Goal: Task Accomplishment & Management: Complete application form

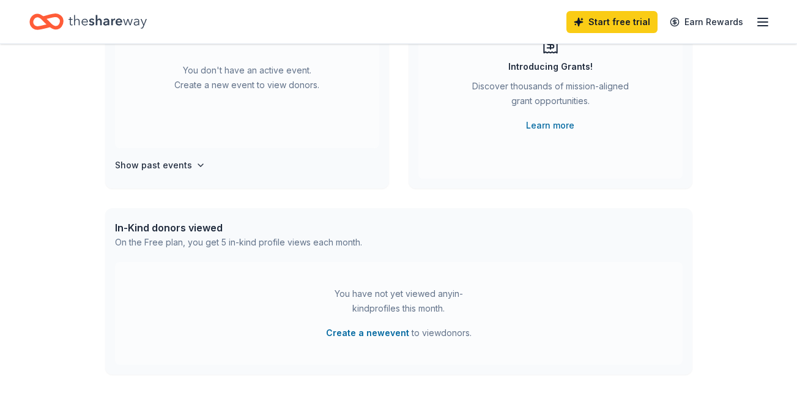
scroll to position [165, 0]
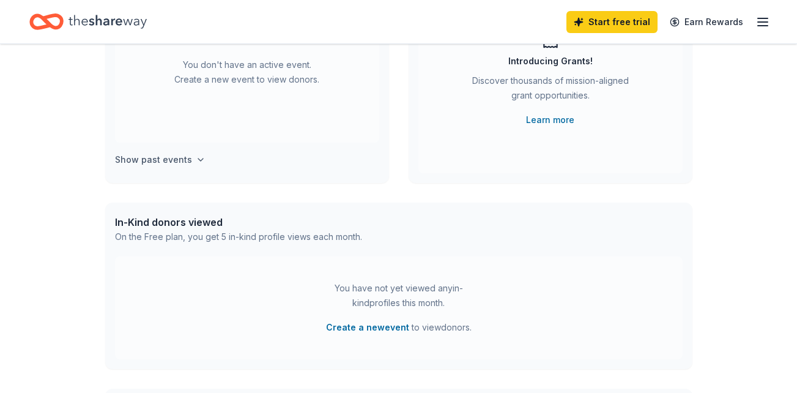
click at [198, 160] on icon "button" at bounding box center [200, 160] width 5 height 2
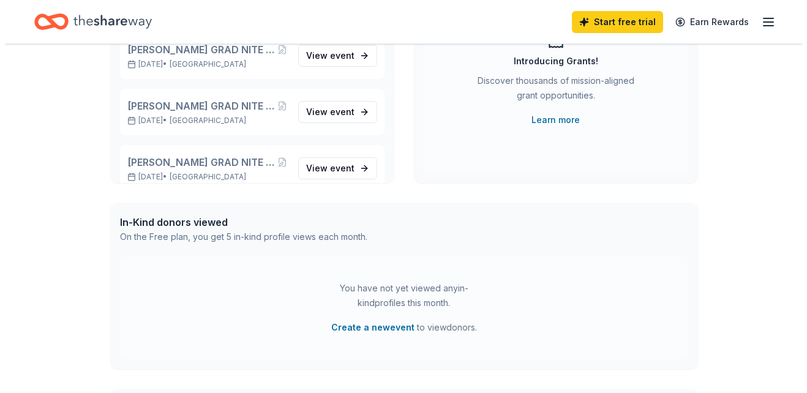
scroll to position [214, 0]
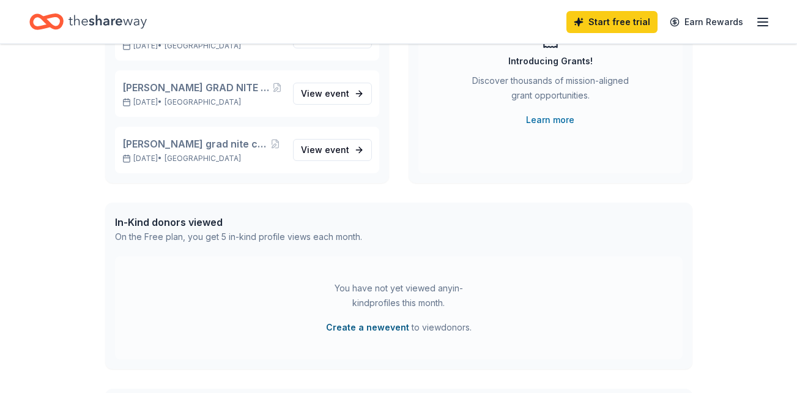
click at [374, 327] on button "Create a new event" at bounding box center [367, 327] width 83 height 15
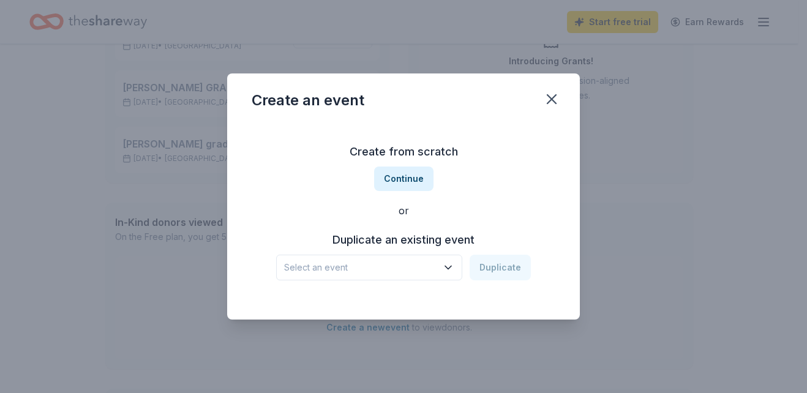
click at [450, 266] on icon "button" at bounding box center [448, 267] width 12 height 12
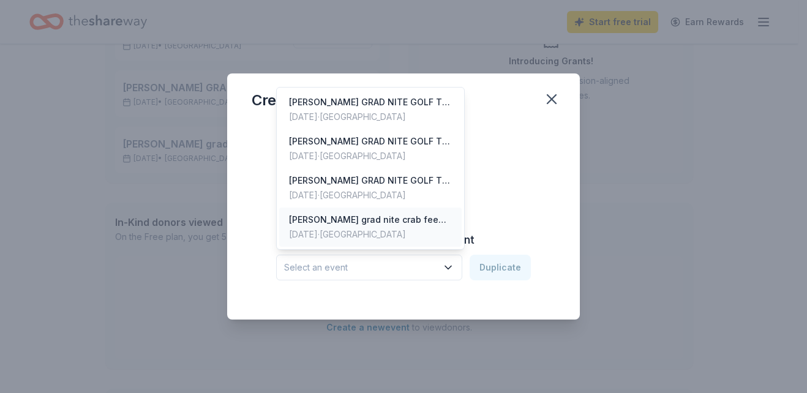
click at [367, 222] on div "Armijo grad nite crab feed fundraiser" at bounding box center [370, 219] width 163 height 15
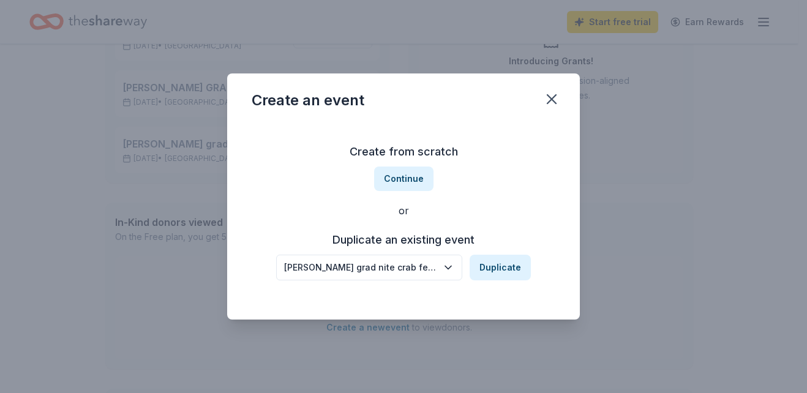
click at [450, 267] on icon "button" at bounding box center [448, 267] width 12 height 12
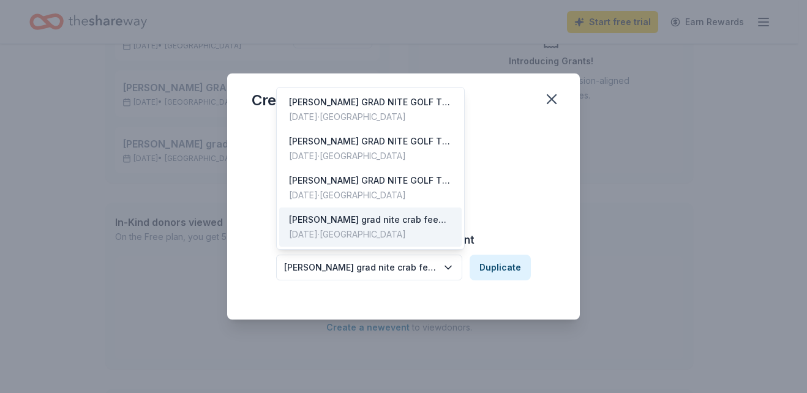
click at [549, 96] on div "Create an event Create from scratch Continue or Duplicate an existing event Arm…" at bounding box center [403, 196] width 353 height 246
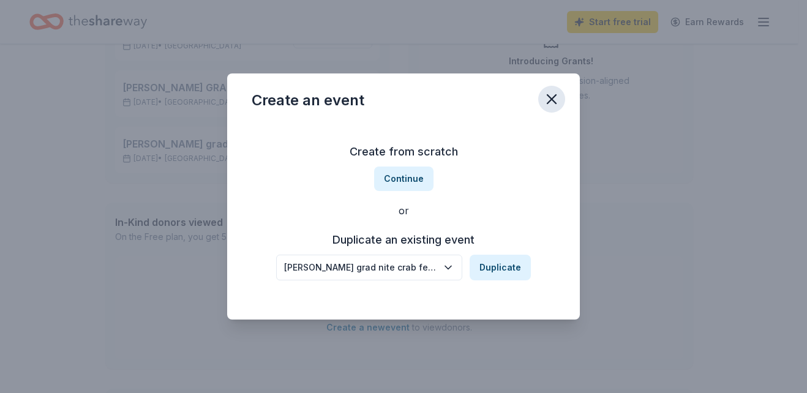
click at [549, 97] on icon "button" at bounding box center [551, 99] width 9 height 9
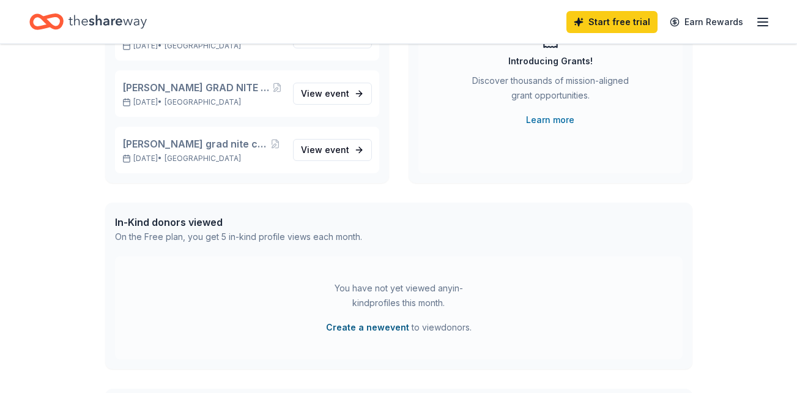
click at [359, 326] on button "Create a new event" at bounding box center [367, 327] width 83 height 15
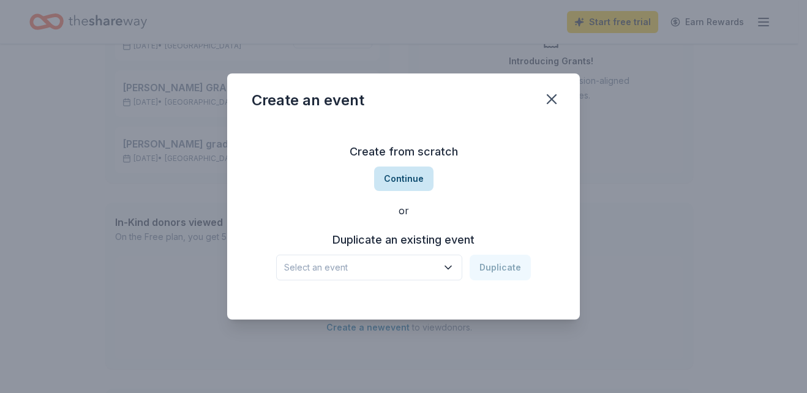
click at [399, 175] on button "Continue" at bounding box center [403, 178] width 59 height 24
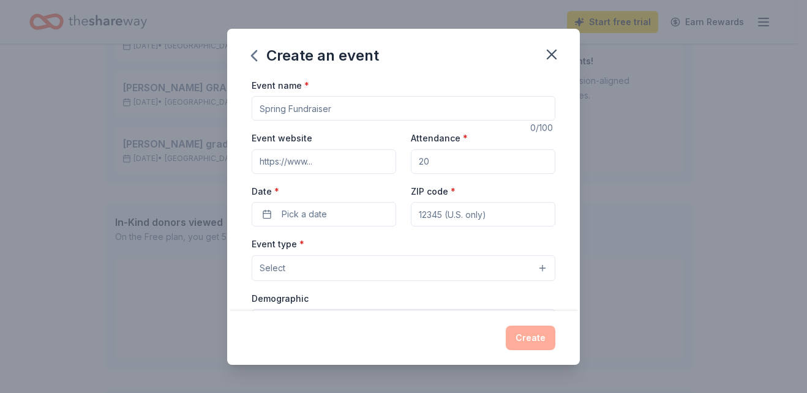
click at [304, 106] on input "Event name *" at bounding box center [404, 108] width 304 height 24
type input "[PERSON_NAME] SOBER GRAD NITE CRABFEED FUNDRAISER"
click at [425, 161] on input "Attendance *" at bounding box center [483, 161] width 144 height 24
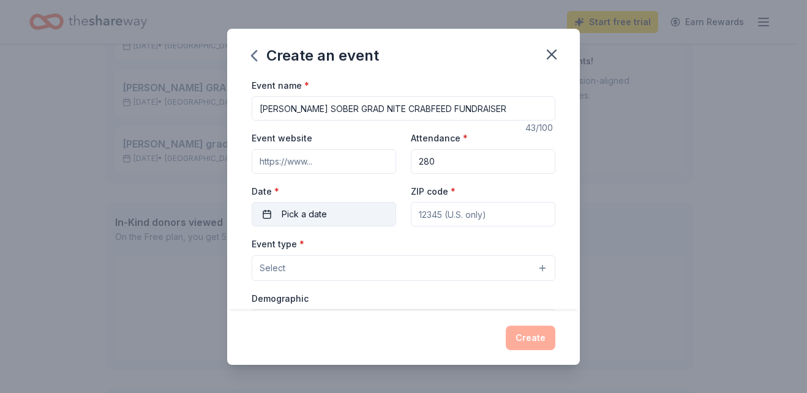
type input "280"
click at [268, 214] on button "Pick a date" at bounding box center [324, 214] width 144 height 24
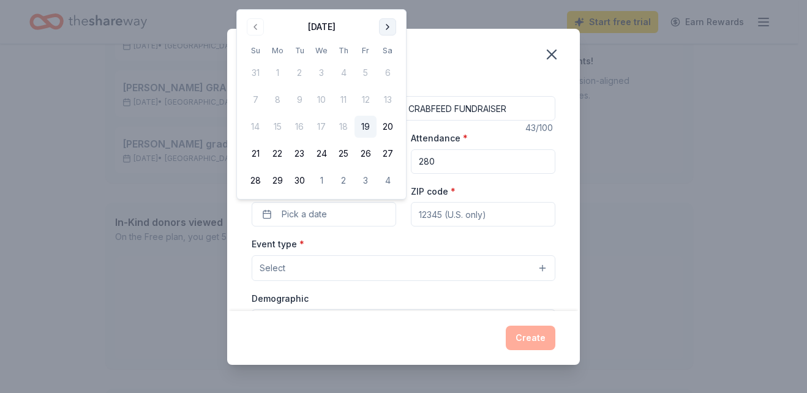
click at [388, 29] on button "Go to next month" at bounding box center [387, 26] width 17 height 17
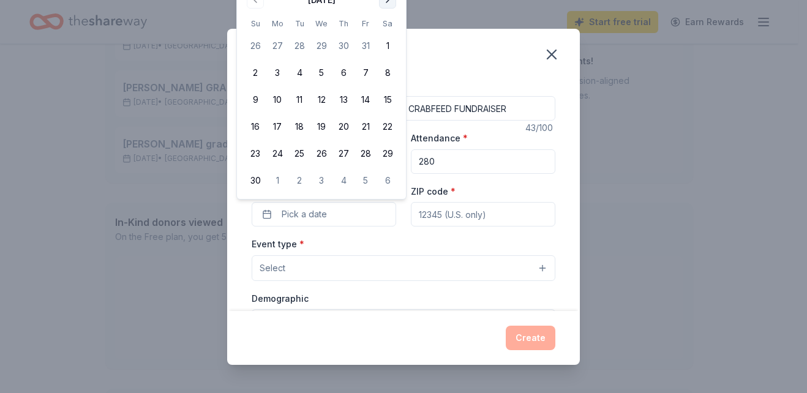
click at [386, 1] on button "Go to next month" at bounding box center [387, -1] width 17 height 17
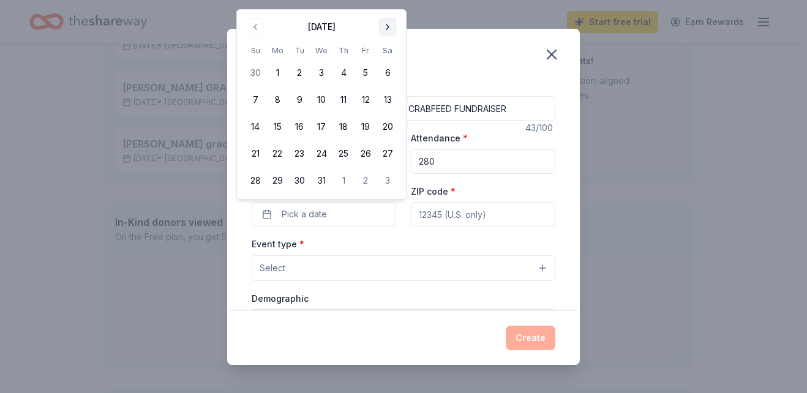
click at [387, 24] on button "Go to next month" at bounding box center [387, 26] width 17 height 17
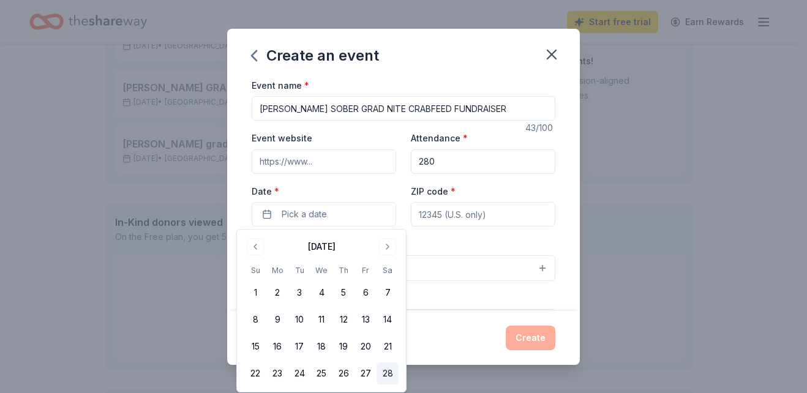
click at [387, 372] on button "28" at bounding box center [387, 373] width 22 height 22
click at [449, 216] on input "ZIP code *" at bounding box center [483, 214] width 144 height 24
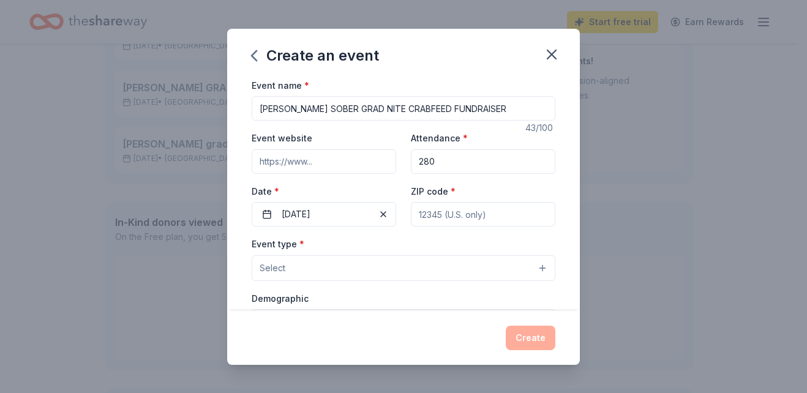
type input "94585"
click at [288, 271] on button "Select" at bounding box center [404, 268] width 304 height 26
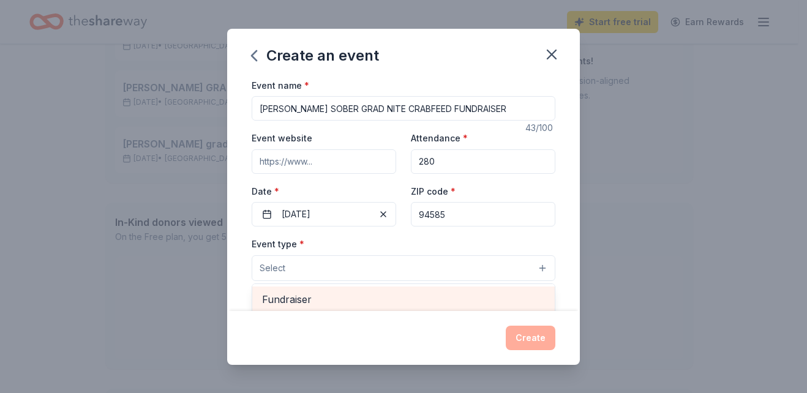
click at [294, 299] on span "Fundraiser" at bounding box center [403, 299] width 283 height 16
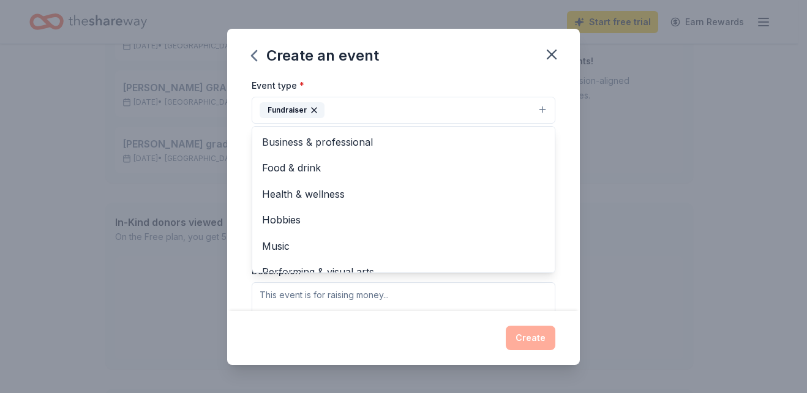
scroll to position [15, 0]
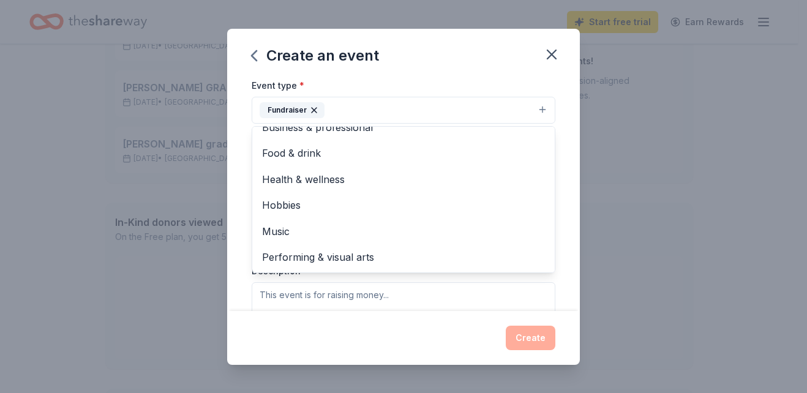
click at [652, 283] on div "Create an event Event name * ARMIJO SOBER GRAD NITE CRABFEED FUNDRAISER 43 /100…" at bounding box center [403, 196] width 807 height 393
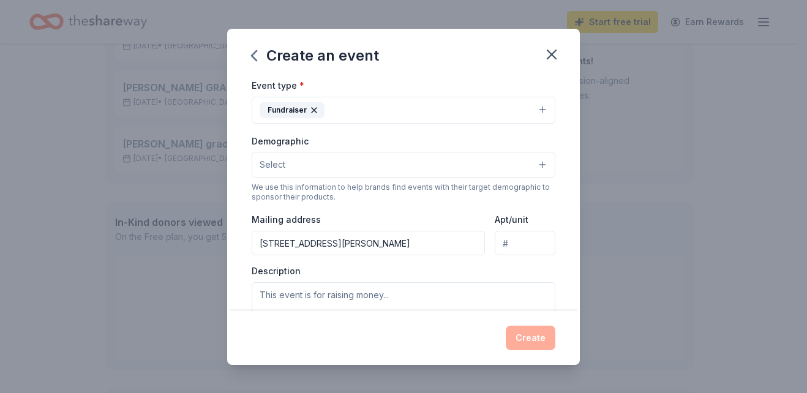
click at [531, 163] on button "Select" at bounding box center [404, 165] width 304 height 26
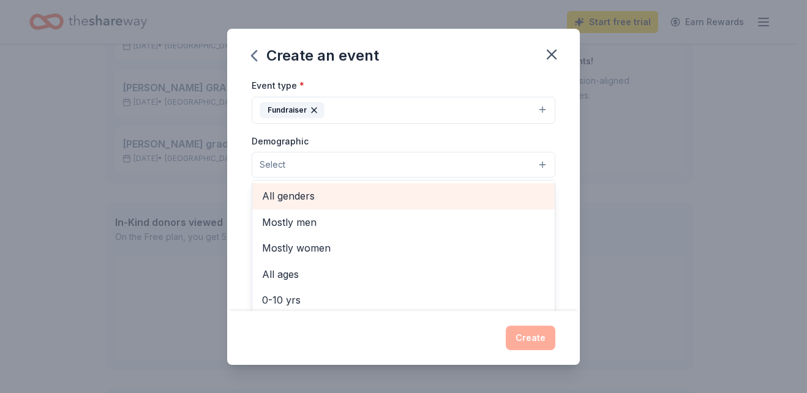
click at [301, 196] on span "All genders" at bounding box center [403, 196] width 283 height 16
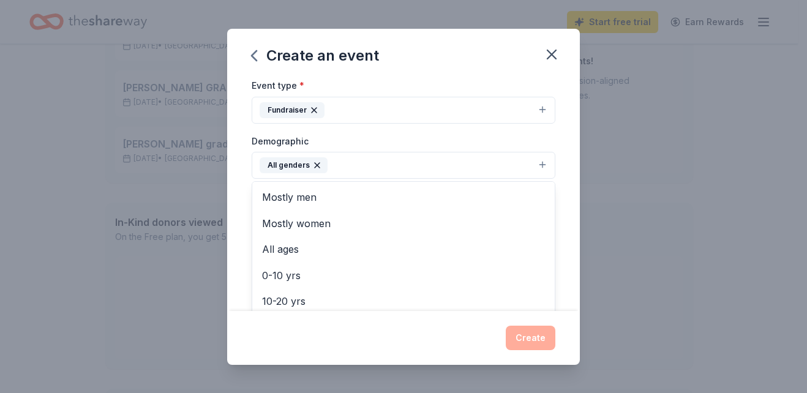
click at [639, 237] on div "Create an event Event name * ARMIJO SOBER GRAD NITE CRABFEED FUNDRAISER 43 /100…" at bounding box center [403, 196] width 807 height 393
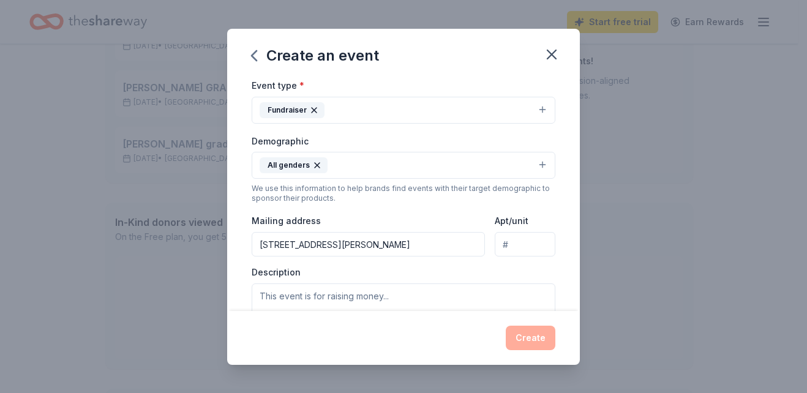
click at [260, 242] on input "723 MONTE CARLO DR SUISUN CA 94585" at bounding box center [368, 244] width 233 height 24
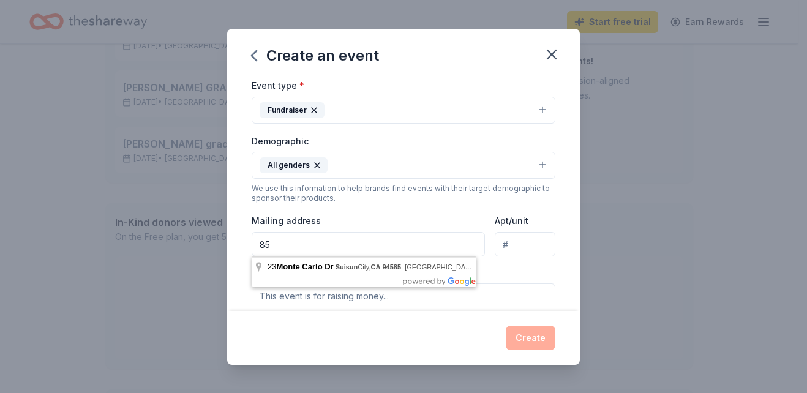
type input "5"
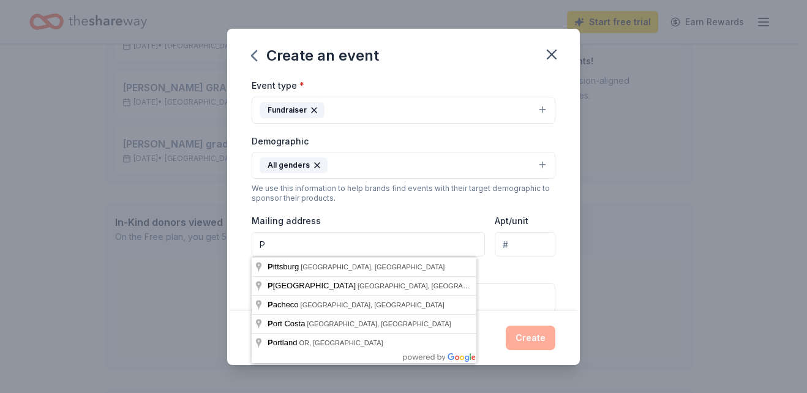
type input "PO BOX 2550 SUISUN CITY CA 94585"
type input "723 MONTE CARLO DR"
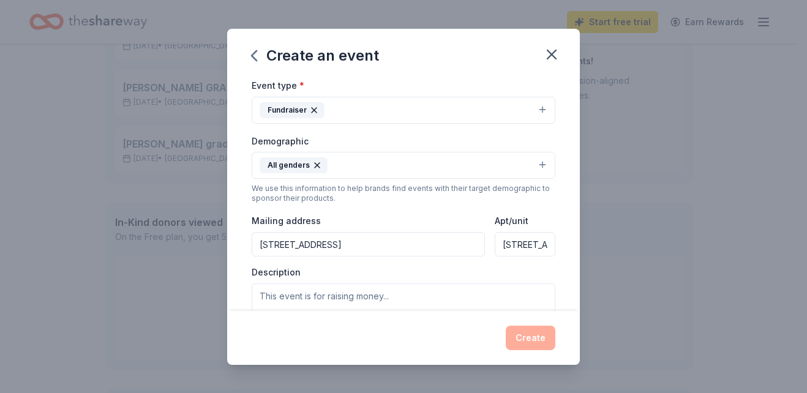
click at [714, 291] on div "Create an event Event name * ARMIJO SOBER GRAD NITE CRABFEED FUNDRAISER 43 /100…" at bounding box center [403, 196] width 807 height 393
click at [256, 294] on textarea at bounding box center [404, 310] width 304 height 55
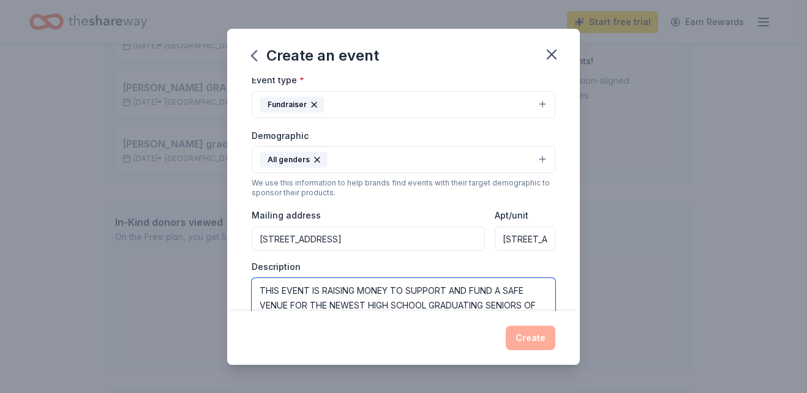
scroll to position [179, 0]
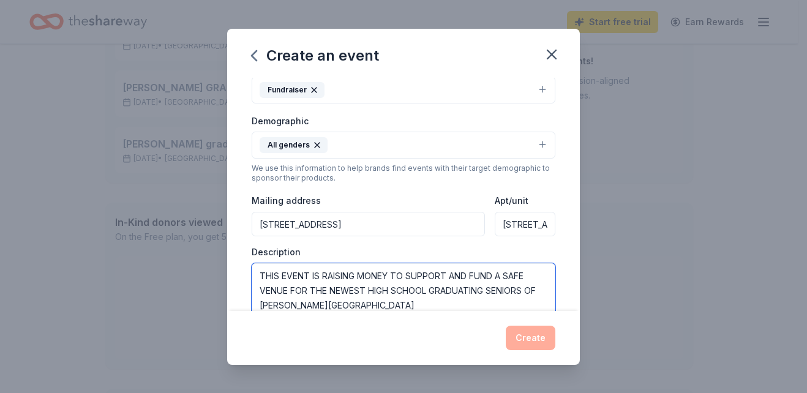
click at [289, 289] on textarea "THIS EVENT IS RAISING MONEY TO SUPPORT AND FUND A SAFE VENUE FOR THE NEWEST HIG…" at bounding box center [404, 290] width 304 height 55
click at [481, 306] on textarea "THIS EVENT IS RAISING MONEY TO SUPPORT AND FUND A SAFE VENUE AND ENTERTAINMENT …" at bounding box center [404, 290] width 304 height 55
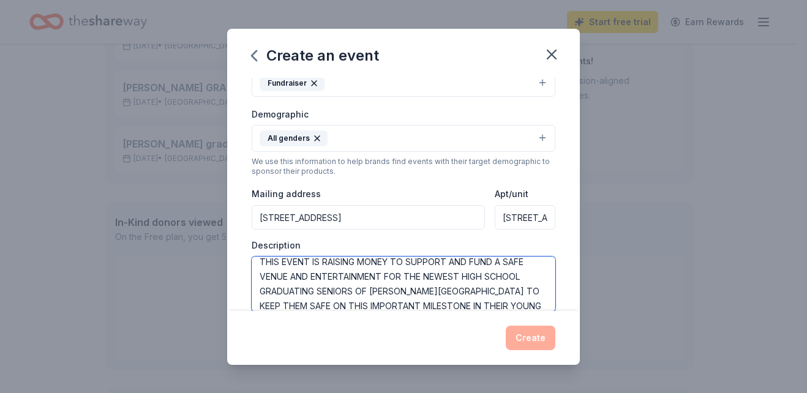
scroll to position [22, 0]
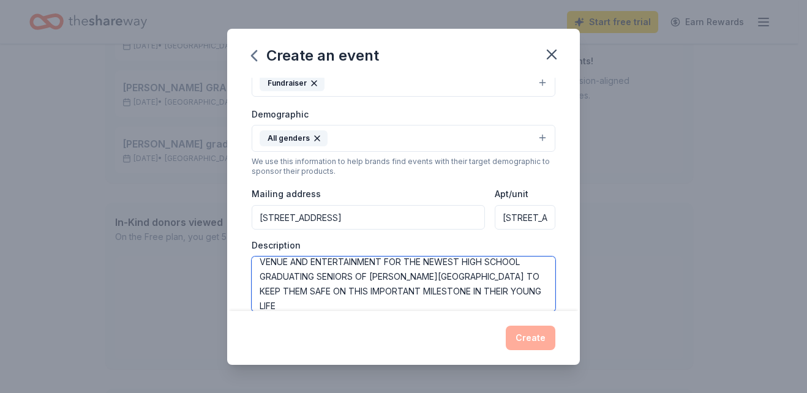
type textarea "THIS EVENT IS RAISING MONEY TO SUPPORT AND FUND A SAFE VENUE AND ENTERTAINMENT …"
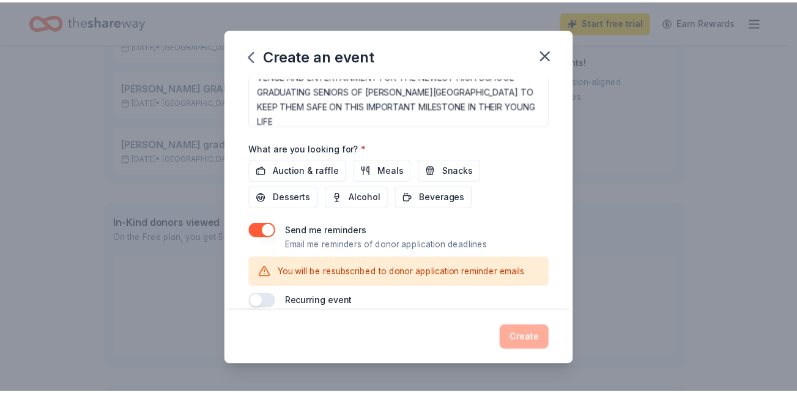
scroll to position [373, 0]
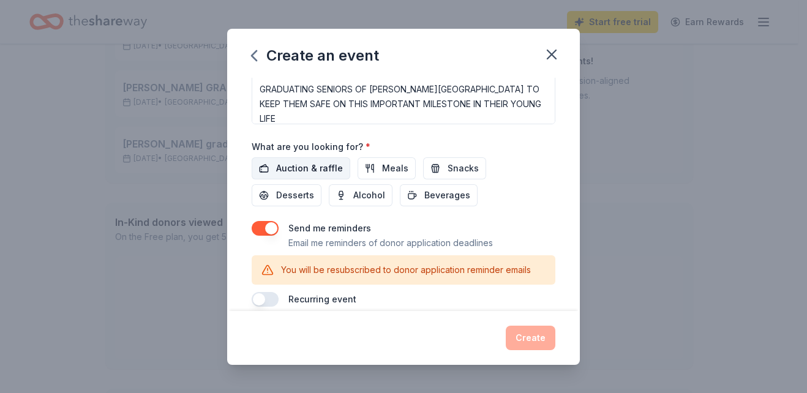
click at [305, 162] on span "Auction & raffle" at bounding box center [309, 168] width 67 height 15
click at [536, 335] on button "Create" at bounding box center [531, 338] width 50 height 24
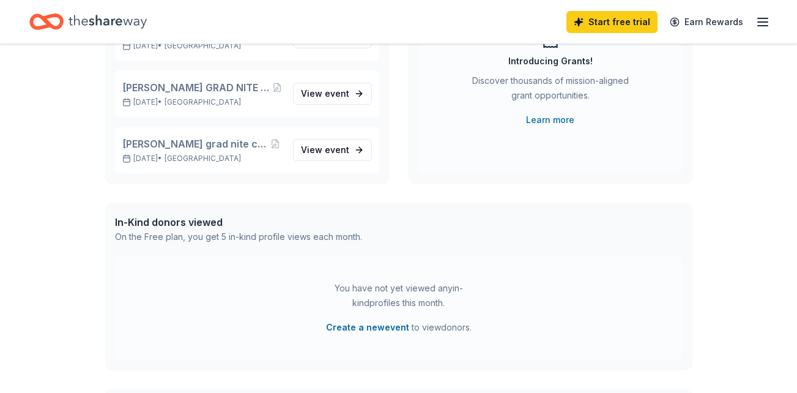
scroll to position [120, 0]
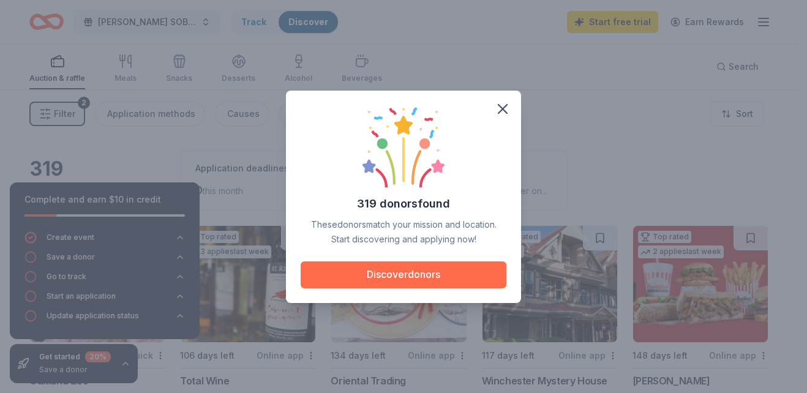
click at [391, 276] on button "Discover donors" at bounding box center [404, 274] width 206 height 27
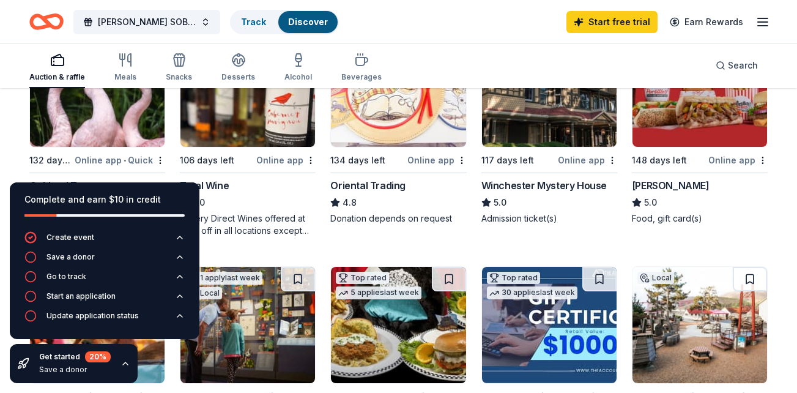
scroll to position [220, 0]
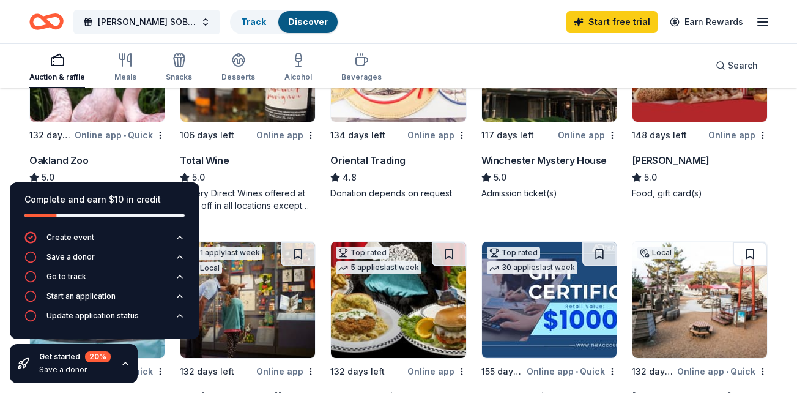
click at [95, 135] on div "Online app • Quick" at bounding box center [120, 134] width 91 height 15
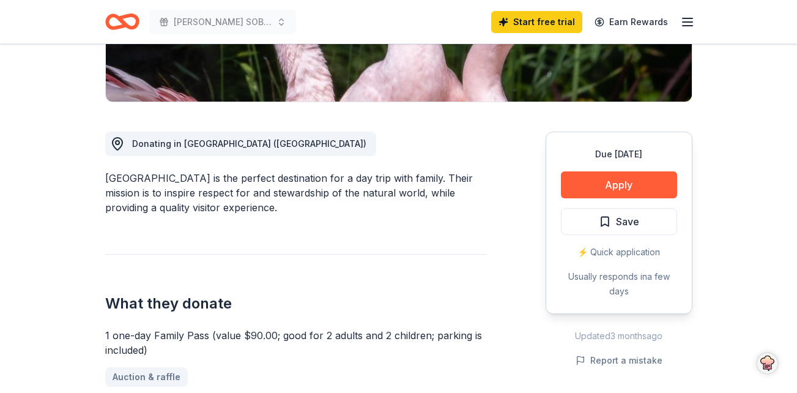
scroll to position [267, 0]
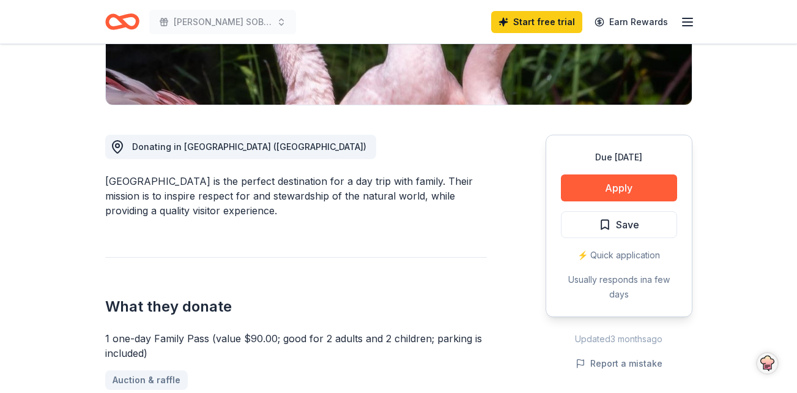
click at [617, 256] on div "⚡️ Quick application" at bounding box center [619, 255] width 116 height 15
click at [609, 254] on div "⚡️ Quick application" at bounding box center [619, 255] width 116 height 15
click at [541, 23] on link "Start free trial" at bounding box center [536, 22] width 91 height 22
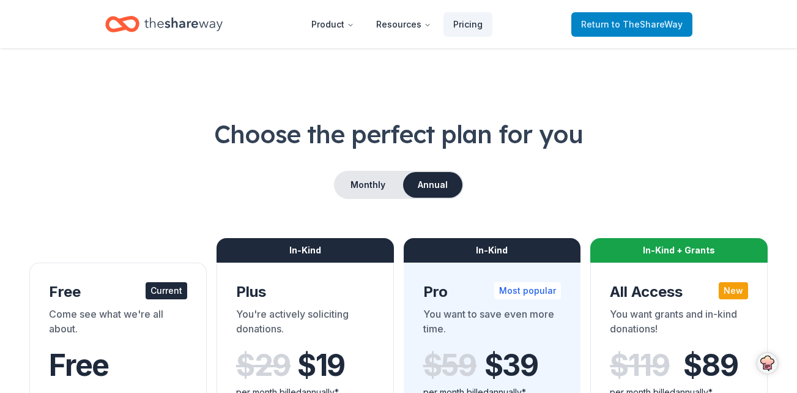
click at [635, 22] on span "to TheShareWay" at bounding box center [647, 24] width 71 height 10
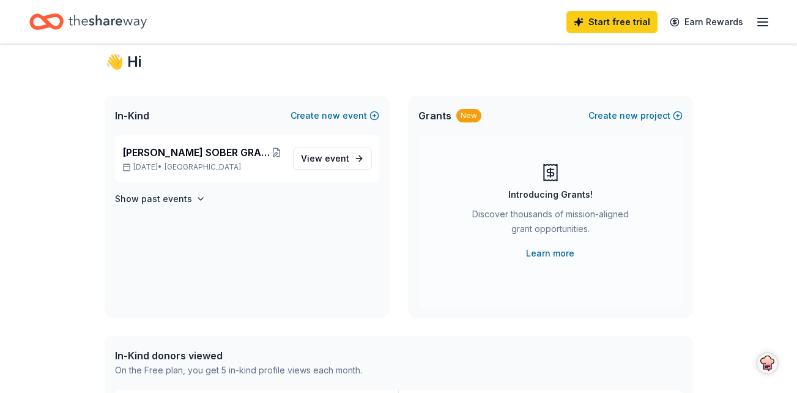
scroll to position [30, 0]
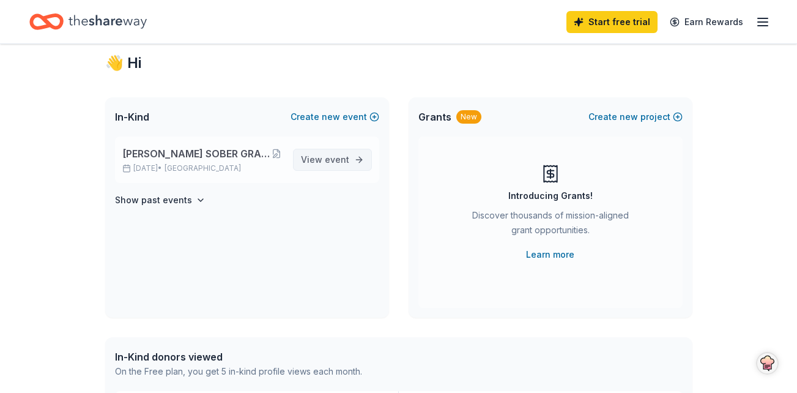
click at [335, 157] on span "event" at bounding box center [337, 159] width 24 height 10
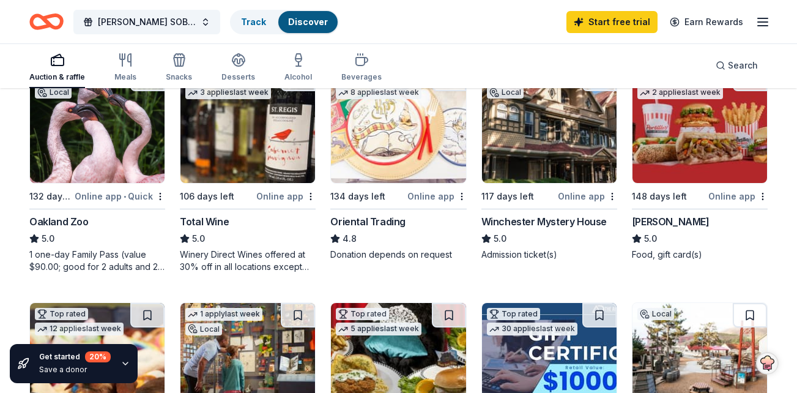
scroll to position [165, 0]
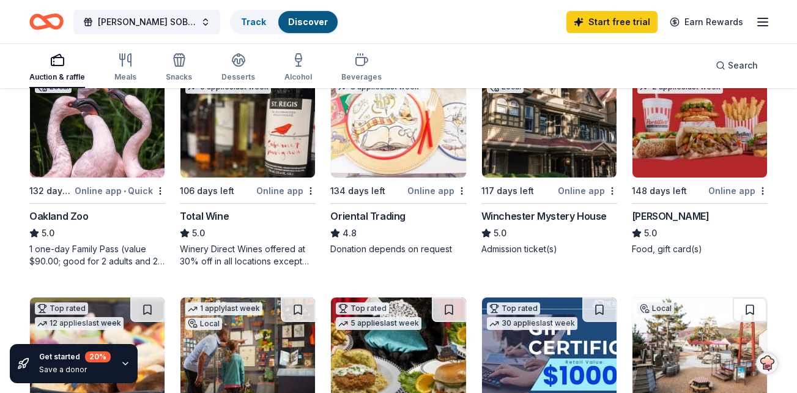
click at [533, 217] on div "Winchester Mystery House" at bounding box center [544, 216] width 125 height 15
click at [728, 189] on div "Online app" at bounding box center [738, 190] width 59 height 15
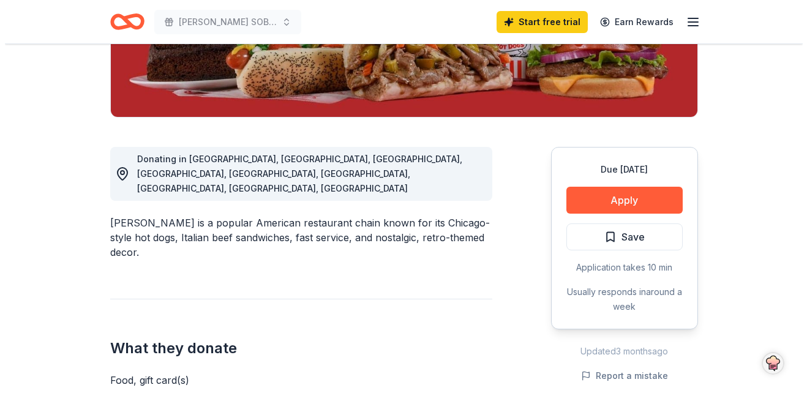
scroll to position [306, 0]
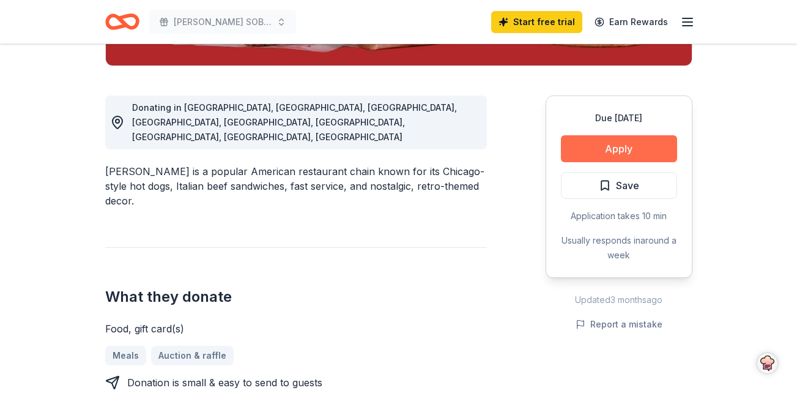
click at [615, 144] on button "Apply" at bounding box center [619, 148] width 116 height 27
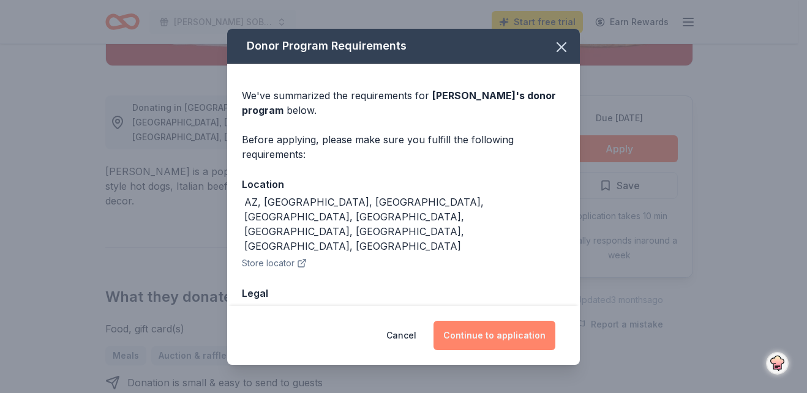
click at [493, 337] on button "Continue to application" at bounding box center [494, 335] width 122 height 29
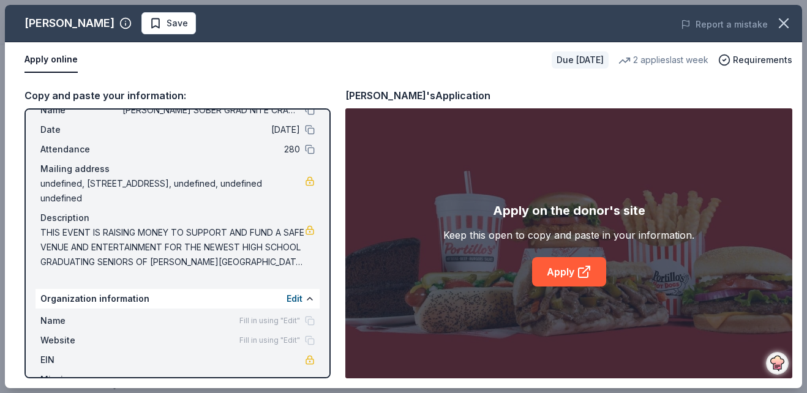
scroll to position [80, 0]
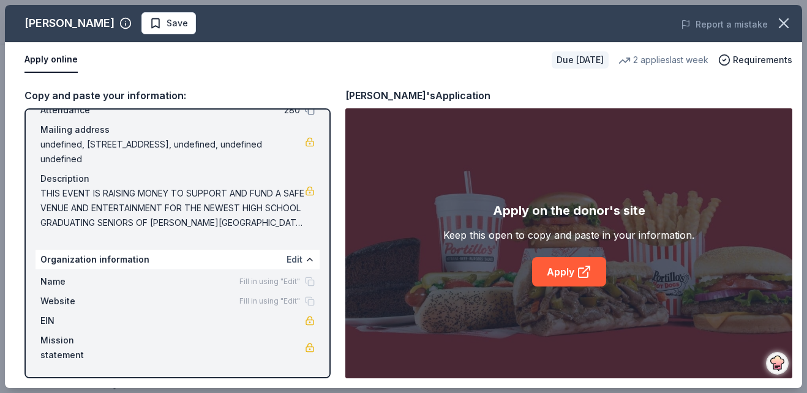
click at [290, 257] on button "Edit" at bounding box center [294, 259] width 16 height 15
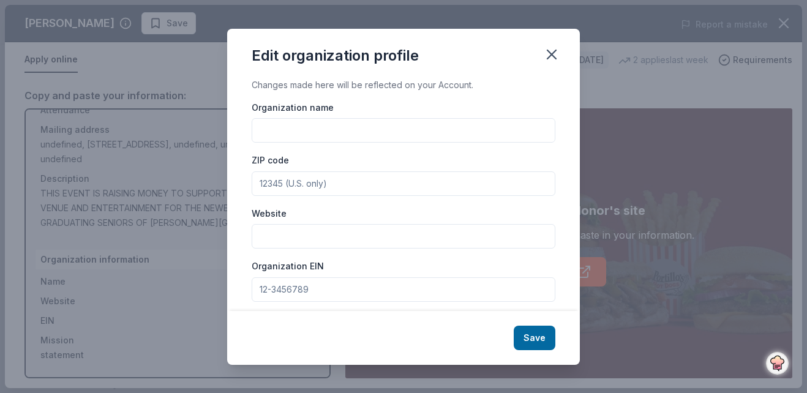
click at [259, 288] on input "Organization EIN" at bounding box center [404, 289] width 304 height 24
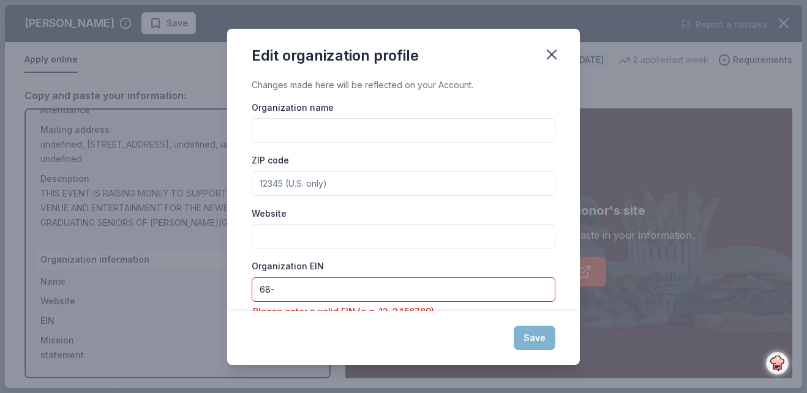
type input "68-"
